Goal: Information Seeking & Learning: Learn about a topic

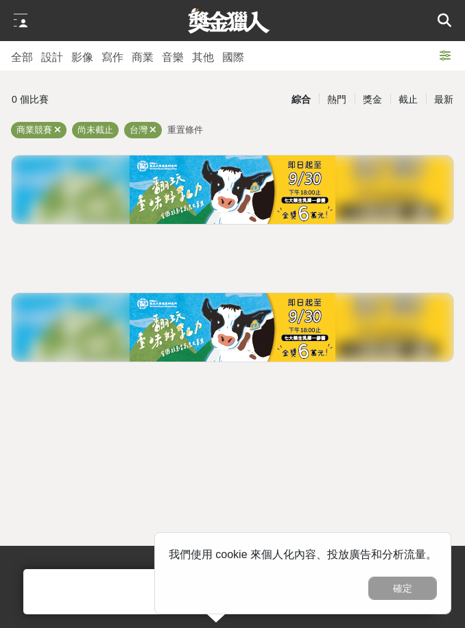
click at [111, 201] on div at bounding box center [232, 190] width 441 height 69
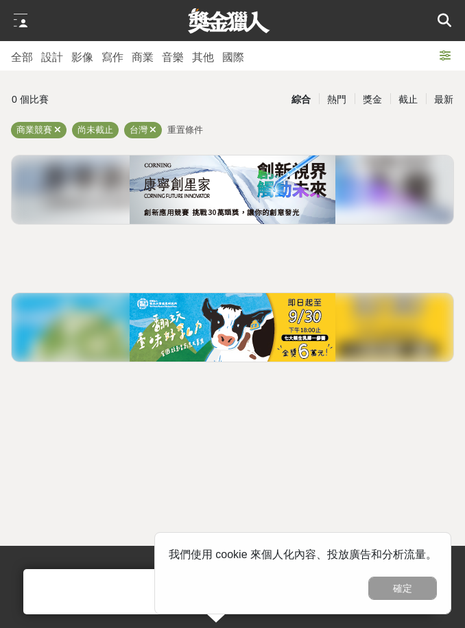
click at [64, 329] on div at bounding box center [232, 327] width 441 height 69
click at [77, 332] on div at bounding box center [232, 327] width 441 height 69
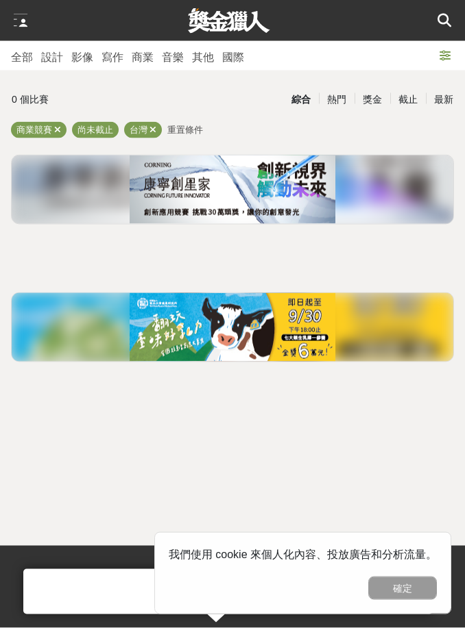
scroll to position [44, 0]
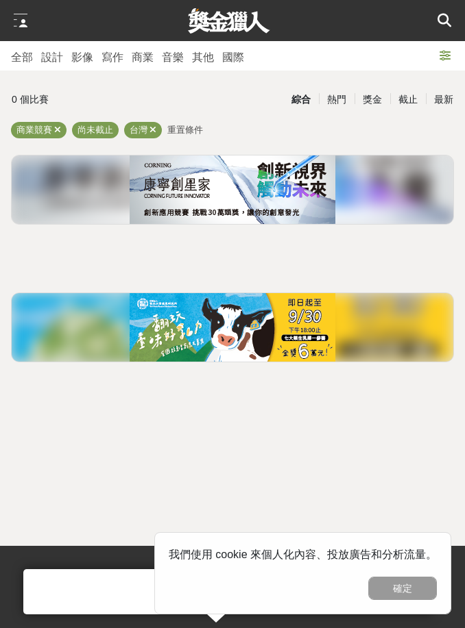
click at [83, 293] on div at bounding box center [232, 327] width 441 height 69
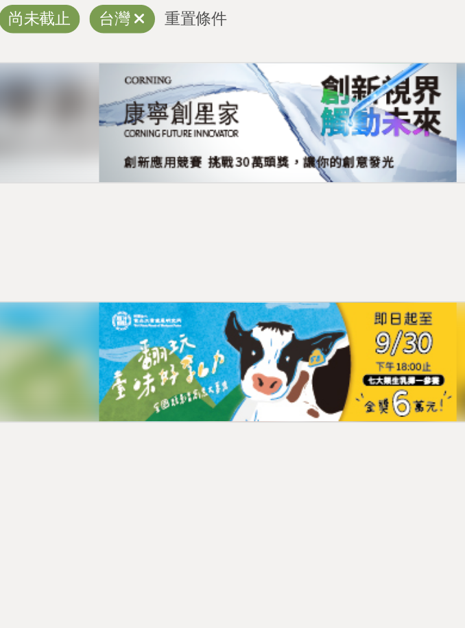
click at [129, 293] on img at bounding box center [232, 327] width 206 height 69
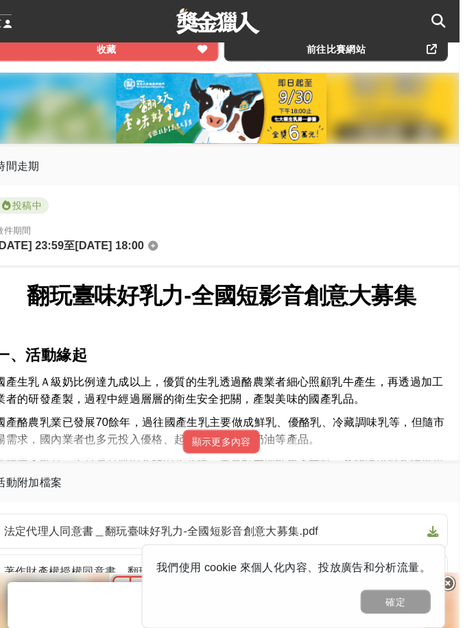
scroll to position [672, 0]
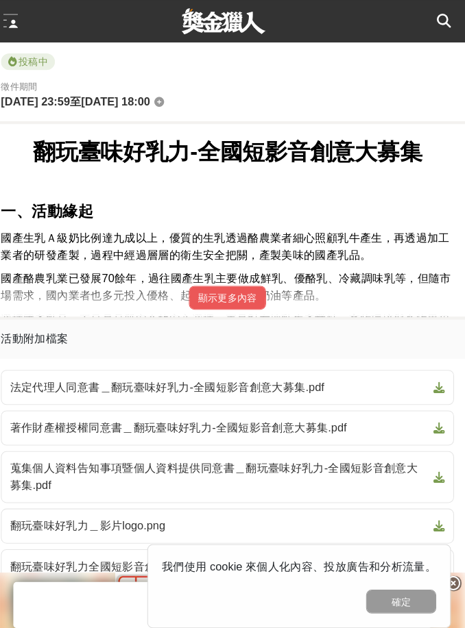
click at [211, 303] on button "顯示更多內容" at bounding box center [232, 291] width 75 height 23
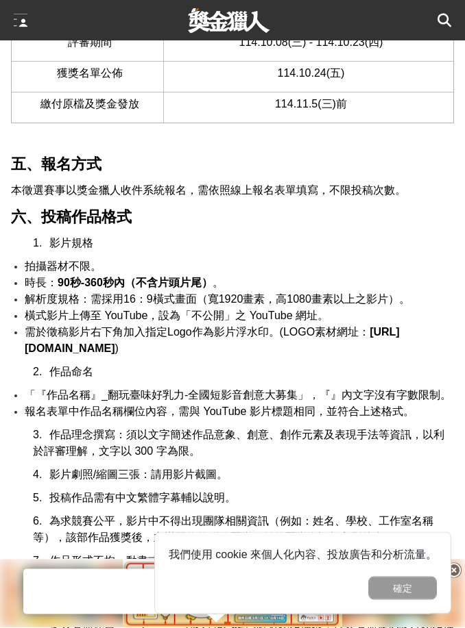
scroll to position [1922, 0]
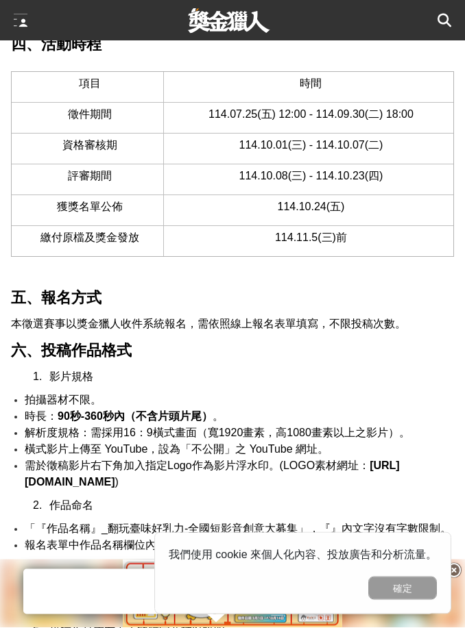
scroll to position [44, 0]
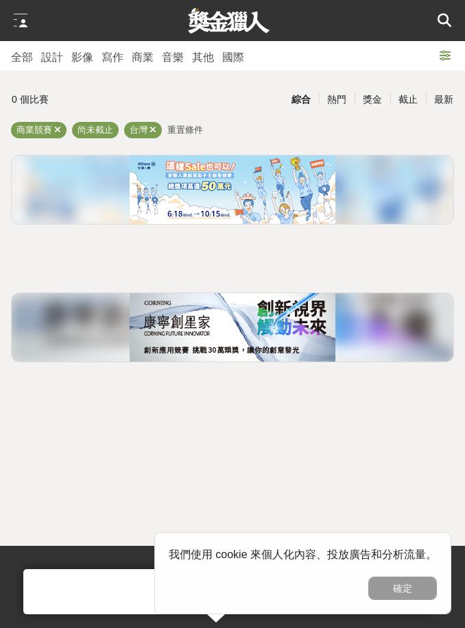
scroll to position [32, 0]
click at [141, 156] on img at bounding box center [232, 190] width 206 height 69
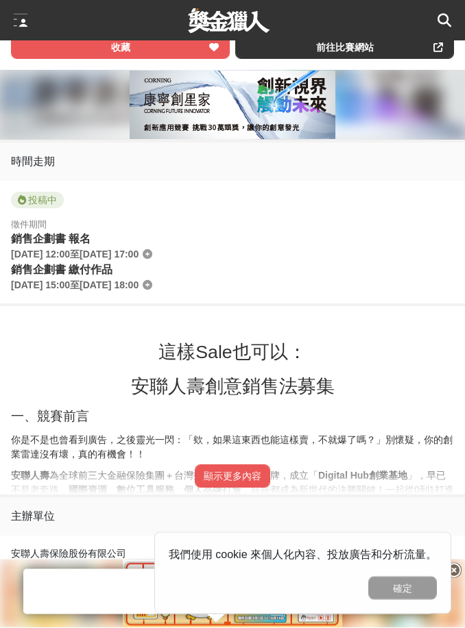
scroll to position [534, 0]
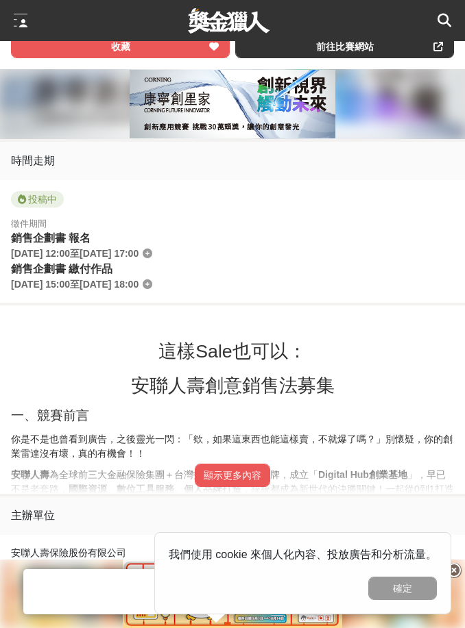
click at [210, 487] on button "顯示更多內容" at bounding box center [232, 475] width 75 height 23
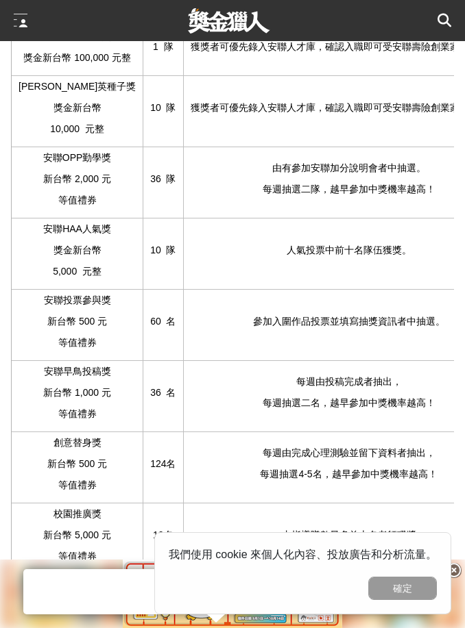
scroll to position [1826, 0]
